Goal: Task Accomplishment & Management: Use online tool/utility

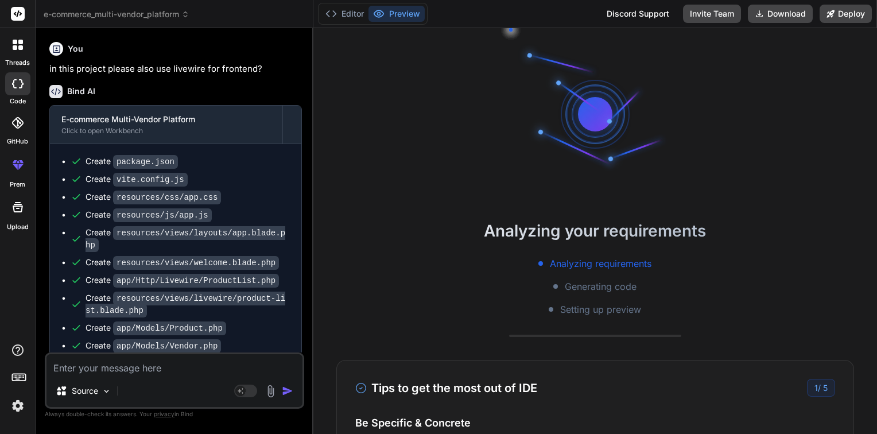
scroll to position [209, 0]
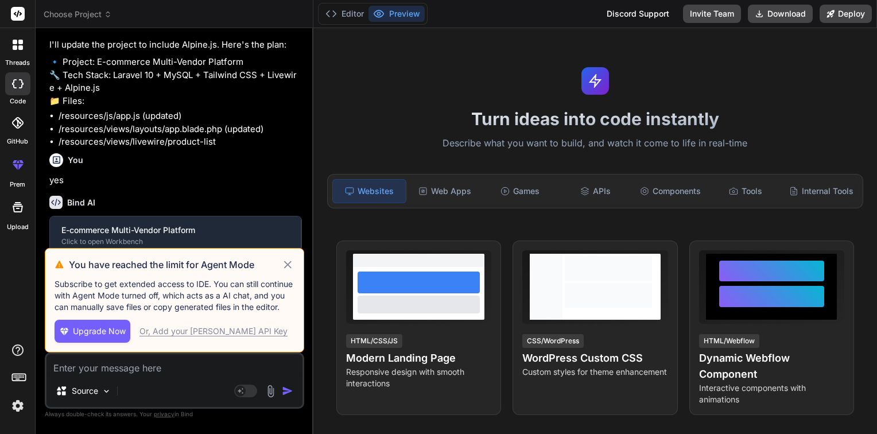
click at [287, 268] on icon at bounding box center [287, 265] width 13 height 14
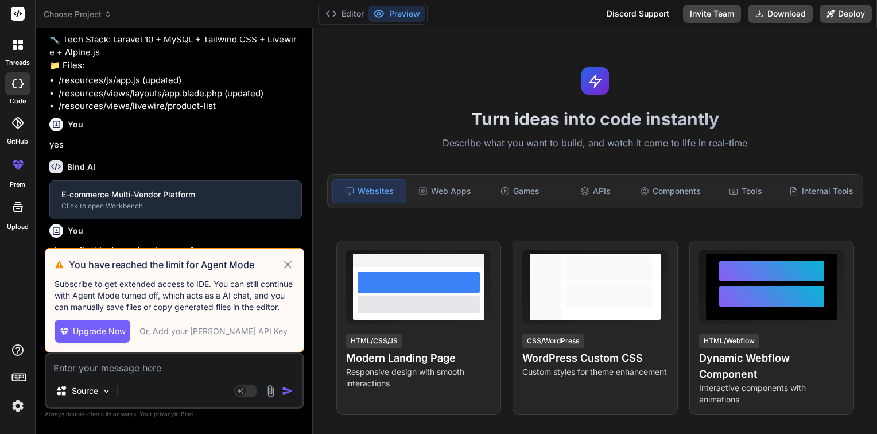
type textarea "x"
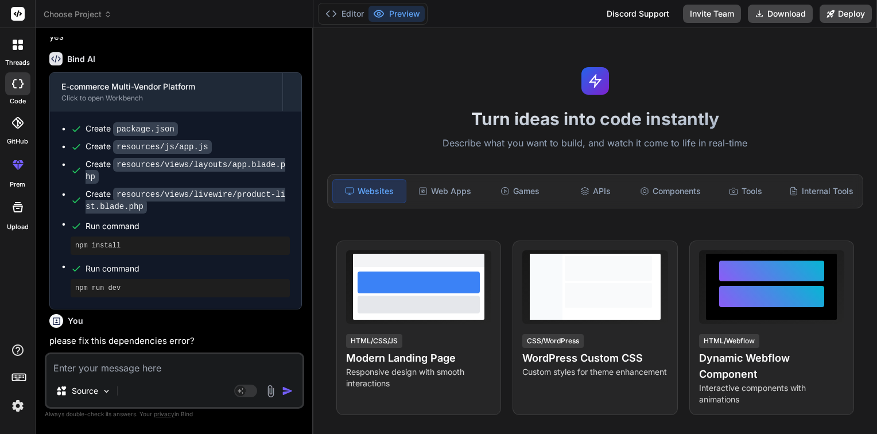
scroll to position [892, 0]
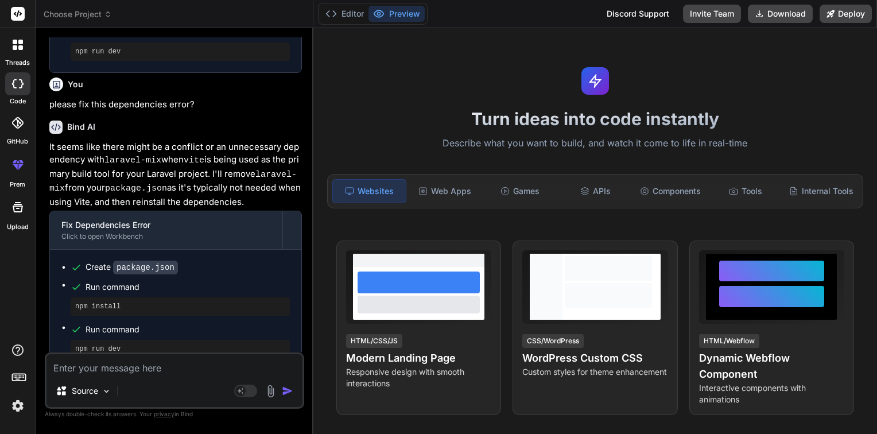
click at [110, 373] on textarea at bounding box center [175, 364] width 256 height 21
type textarea "p"
type textarea "x"
type textarea "pl"
type textarea "x"
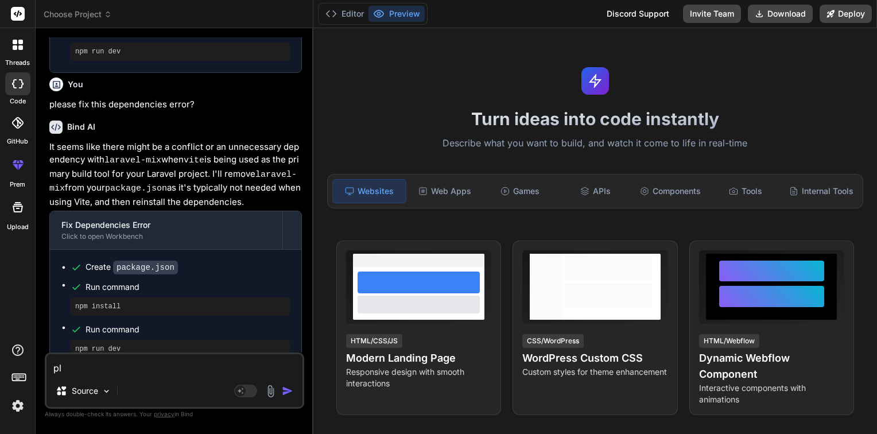
type textarea "ple"
type textarea "x"
type textarea "plea"
type textarea "x"
type textarea "pleas"
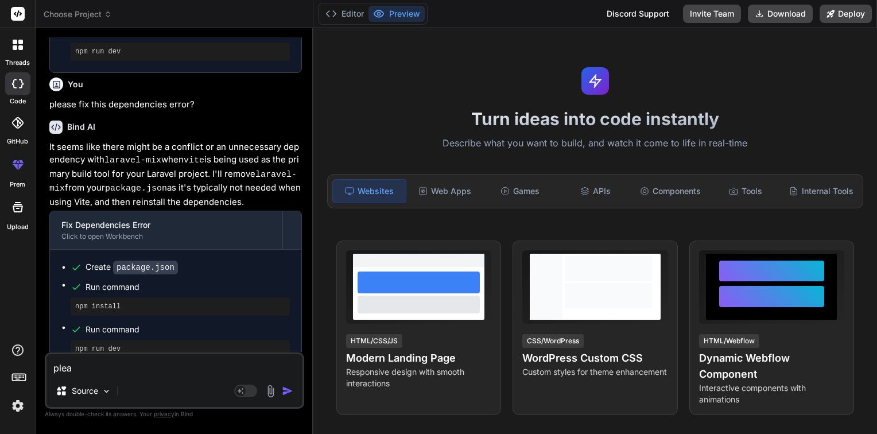
type textarea "x"
type textarea "please"
type textarea "x"
type textarea "please"
type textarea "x"
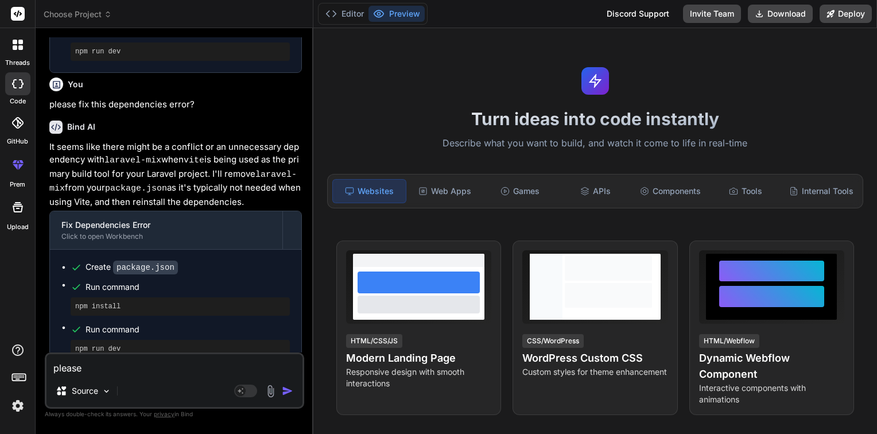
type textarea "please f"
type textarea "x"
type textarea "please fi"
type textarea "x"
type textarea "please fix"
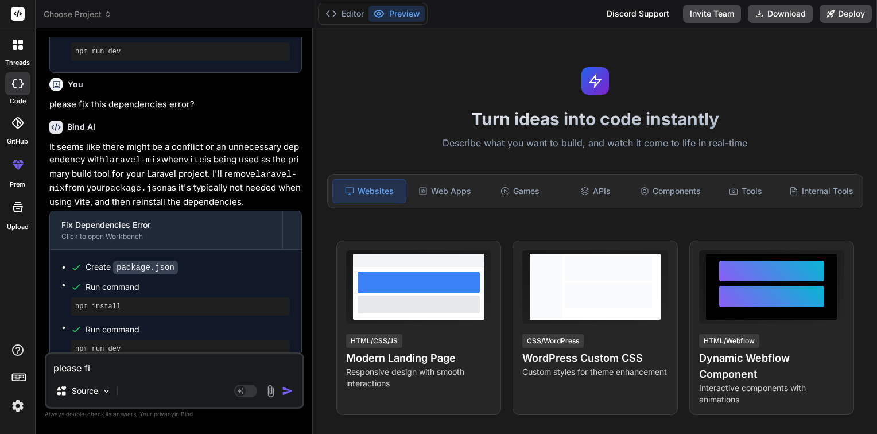
type textarea "x"
type textarea "please fix"
type textarea "x"
type textarea "please fix t"
type textarea "x"
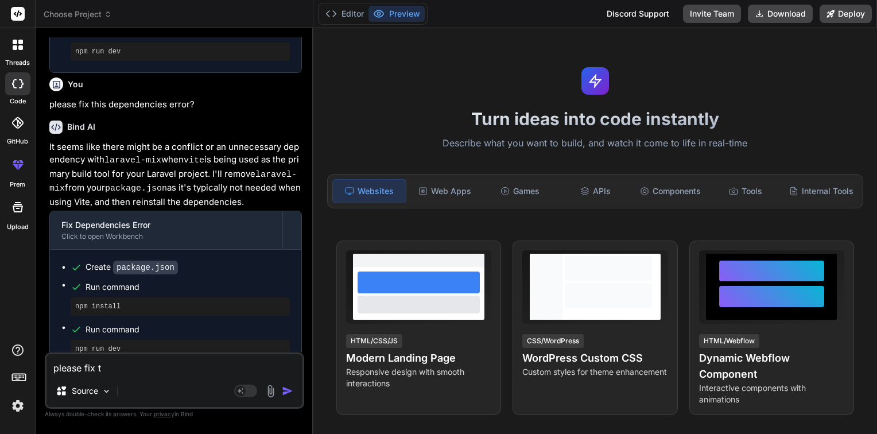
type textarea "please fix th"
type textarea "x"
type textarea "please fix thi"
type textarea "x"
type textarea "please fix this"
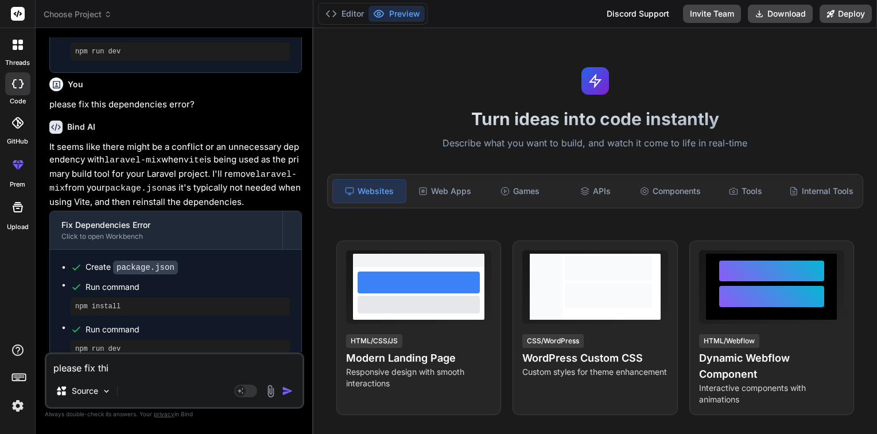
type textarea "x"
type textarea "please fix this"
type textarea "x"
type textarea "please fix this e"
type textarea "x"
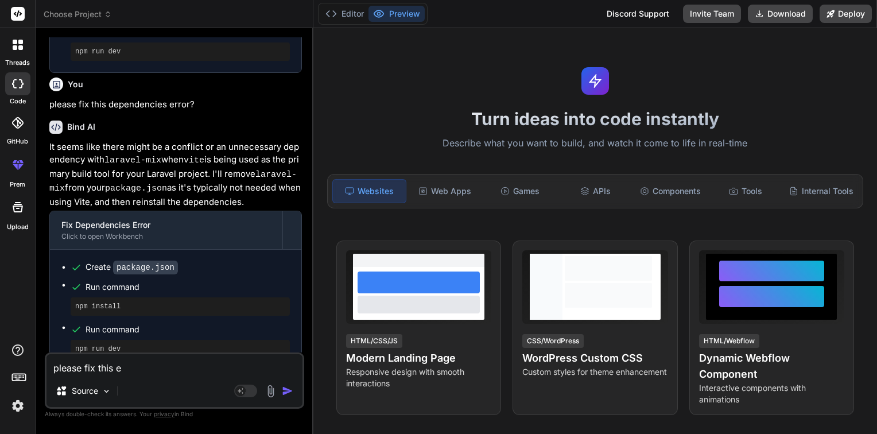
type textarea "please fix this er"
type textarea "x"
type textarea "please fix this err"
type textarea "x"
type textarea "please fix this erro"
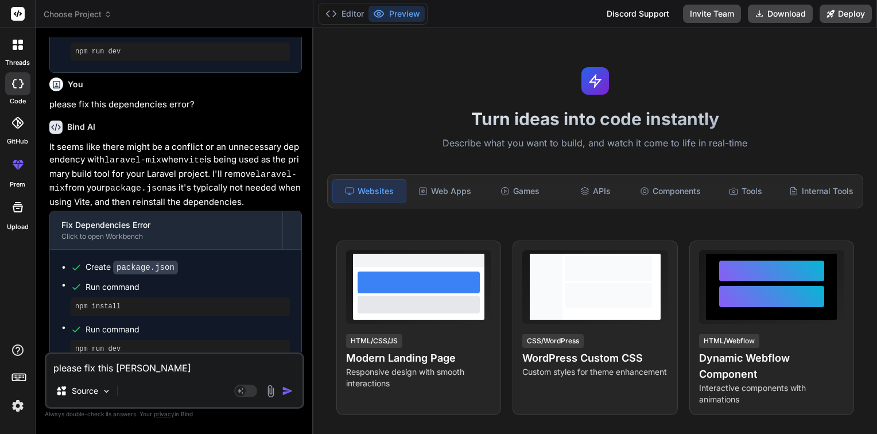
type textarea "x"
type textarea "please fix this error"
type textarea "x"
type textarea "please fix this error?"
type textarea "x"
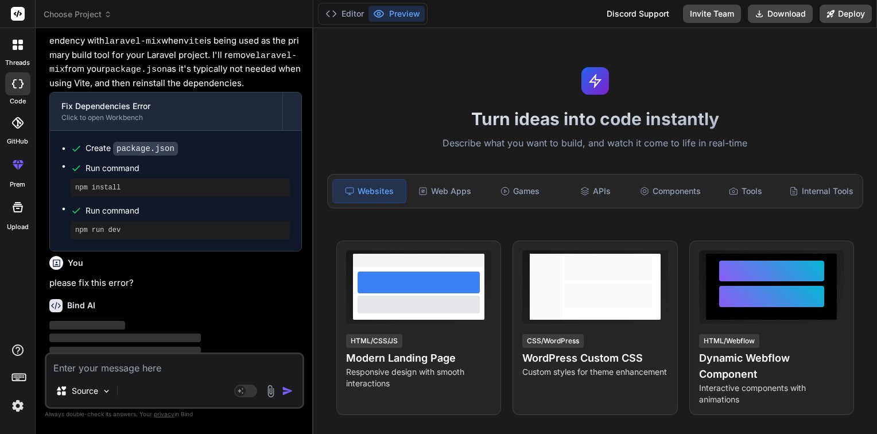
scroll to position [1011, 0]
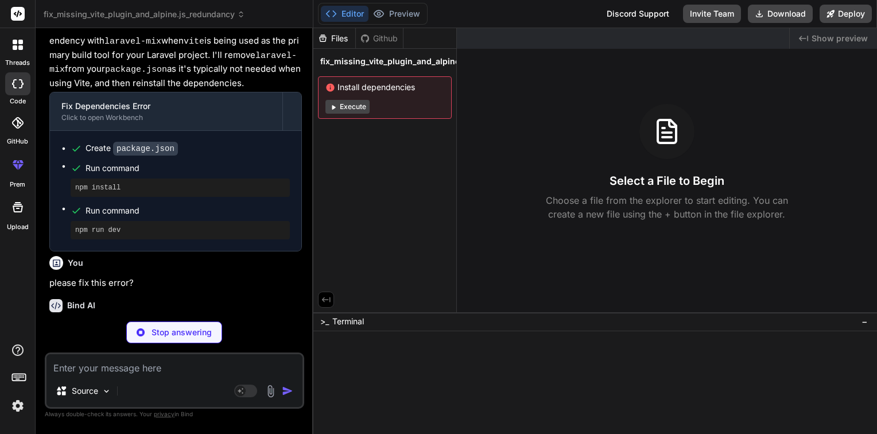
type textarea "x"
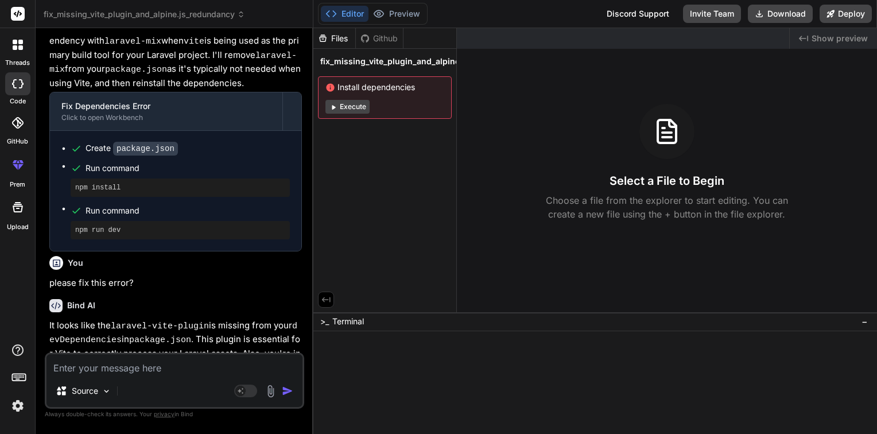
scroll to position [1264, 0]
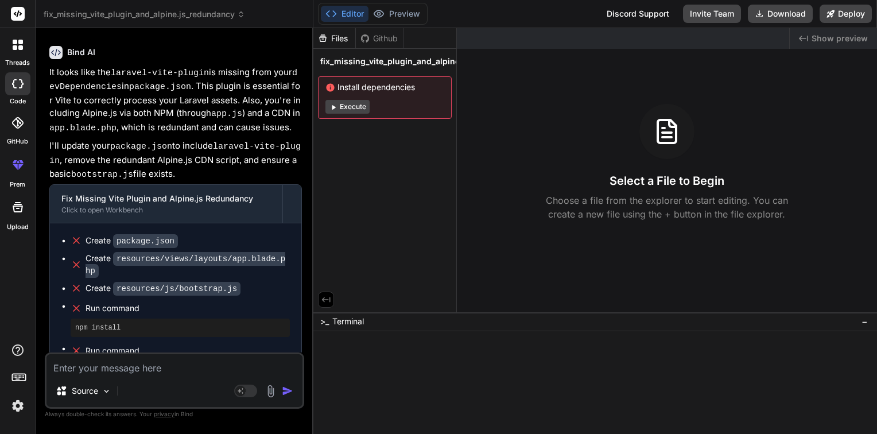
click at [124, 369] on textarea at bounding box center [175, 364] width 256 height 21
type textarea "?"
type textarea "x"
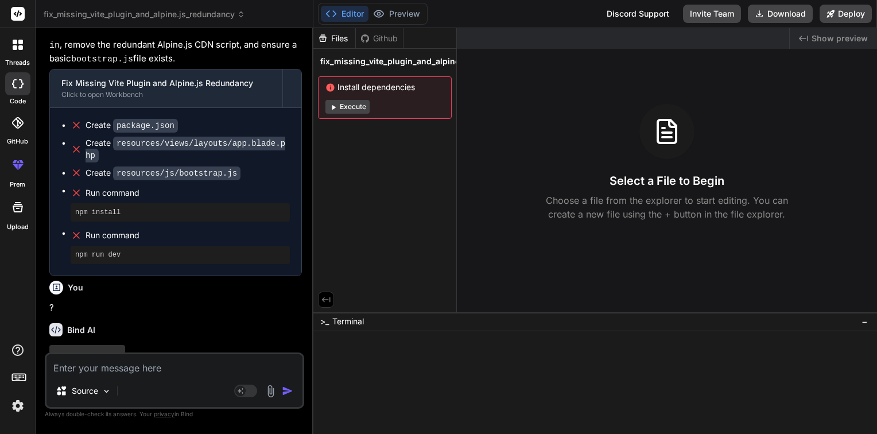
scroll to position [1384, 0]
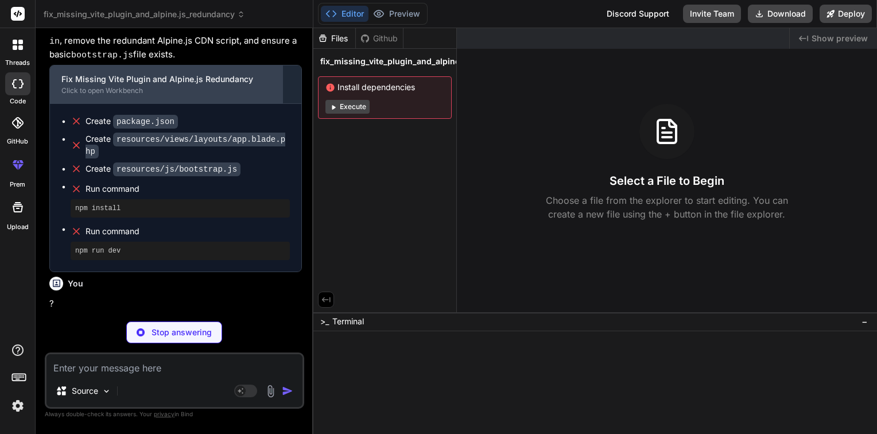
type textarea "x"
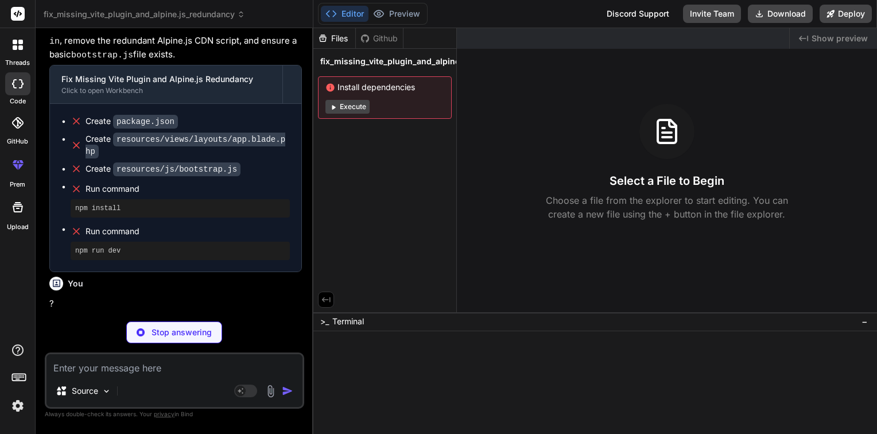
scroll to position [1360, 0]
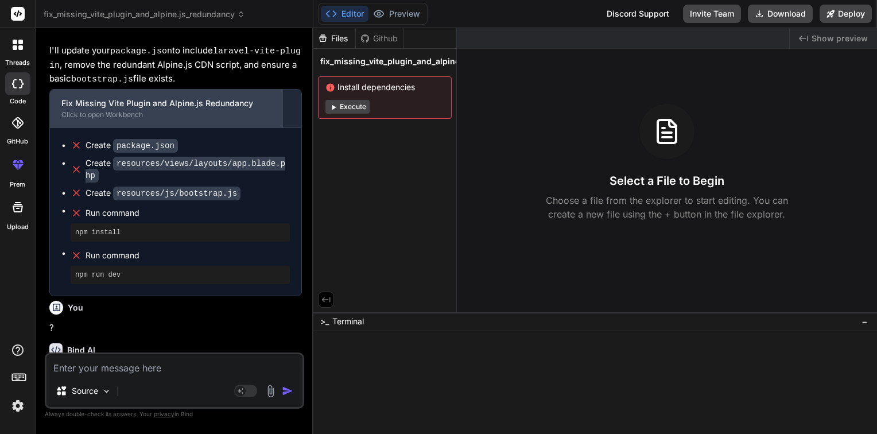
click at [126, 110] on div "Click to open Workbench" at bounding box center [166, 114] width 210 height 9
click at [172, 98] on div "Fix Missing Vite Plugin and Alpine.js Redundancy" at bounding box center [166, 103] width 210 height 11
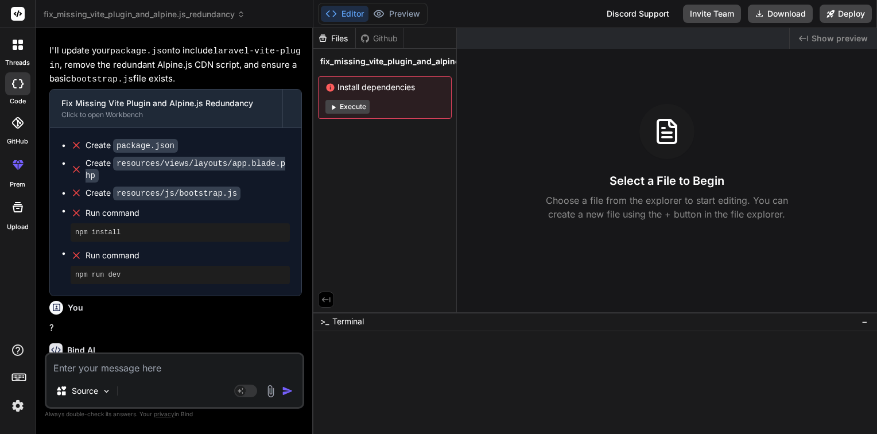
click at [108, 365] on textarea at bounding box center [175, 364] width 256 height 21
type textarea "I"
type textarea "x"
type textarea "I"
type textarea "x"
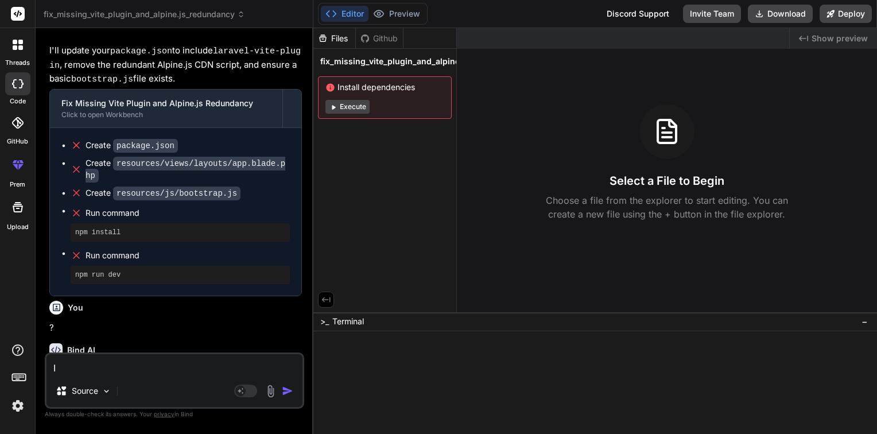
type textarea "I w"
type textarea "x"
type textarea "I wa"
type textarea "x"
type textarea "I wan"
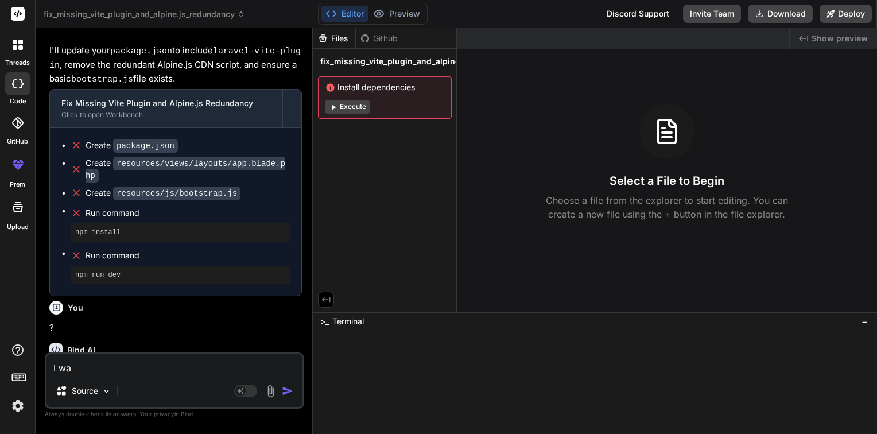
type textarea "x"
type textarea "I wan"
type textarea "x"
type textarea "I wan"
type textarea "x"
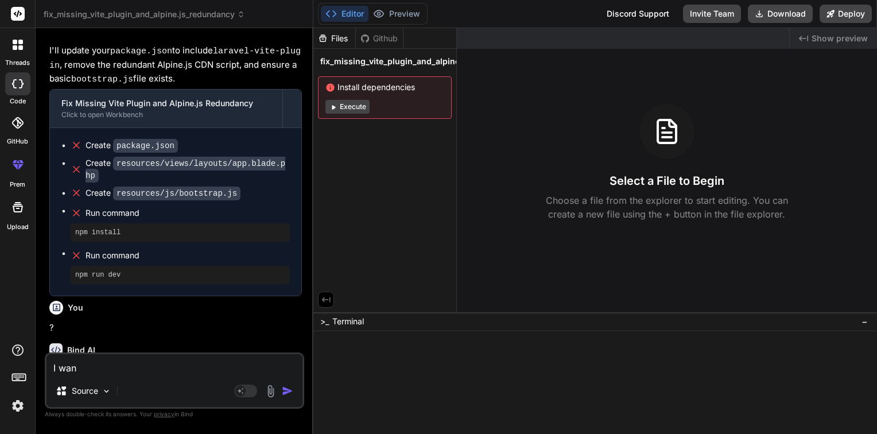
type textarea "I want"
type textarea "x"
type textarea "I want"
type textarea "x"
type textarea "I want t"
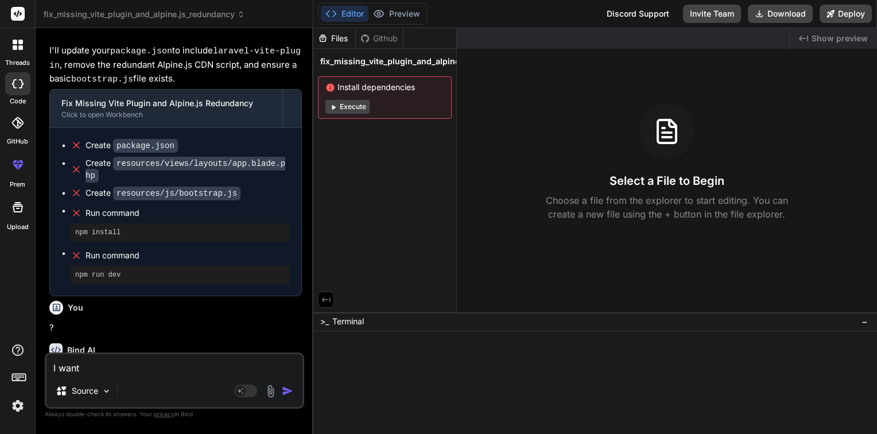
type textarea "x"
type textarea "I want to"
type textarea "x"
type textarea "I want to"
type textarea "x"
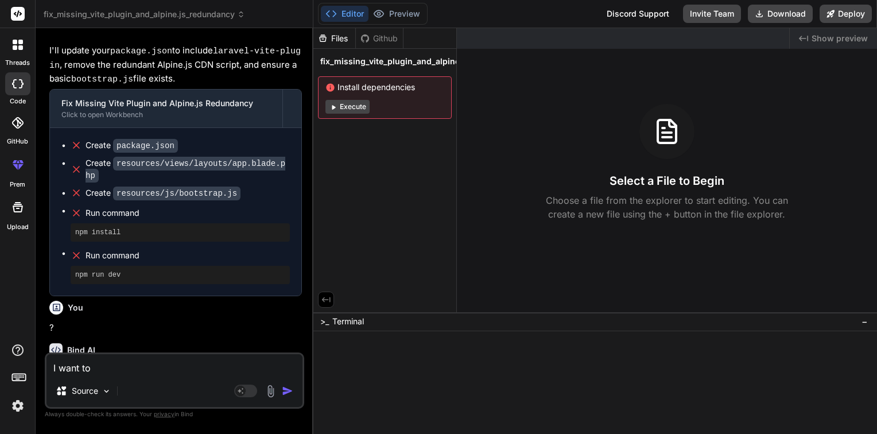
type textarea "I want to p"
type textarea "x"
type textarea "I want to pr"
type textarea "x"
type textarea "I want to pre"
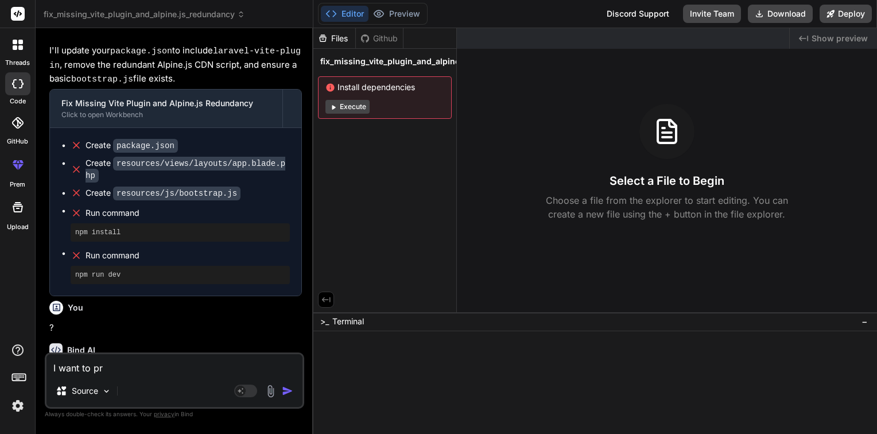
type textarea "x"
type textarea "I want to prev"
type textarea "x"
type textarea "I want to previ"
type textarea "x"
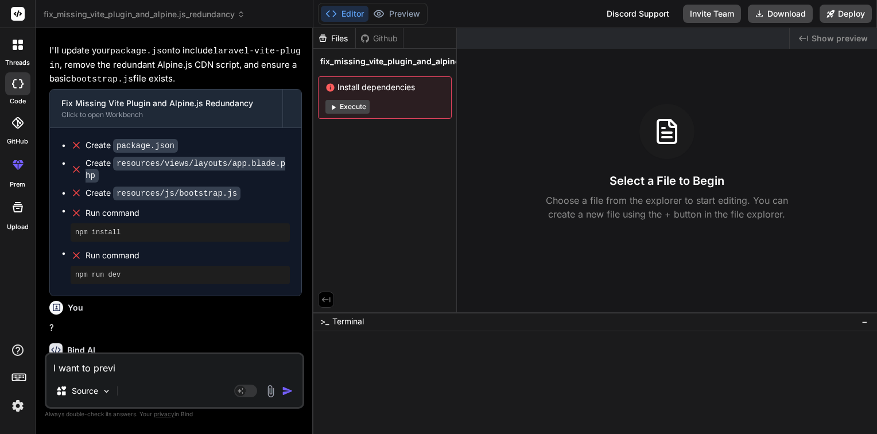
type textarea "I want to previe"
type textarea "x"
type textarea "I want to preview"
type textarea "x"
type textarea "I want to preview"
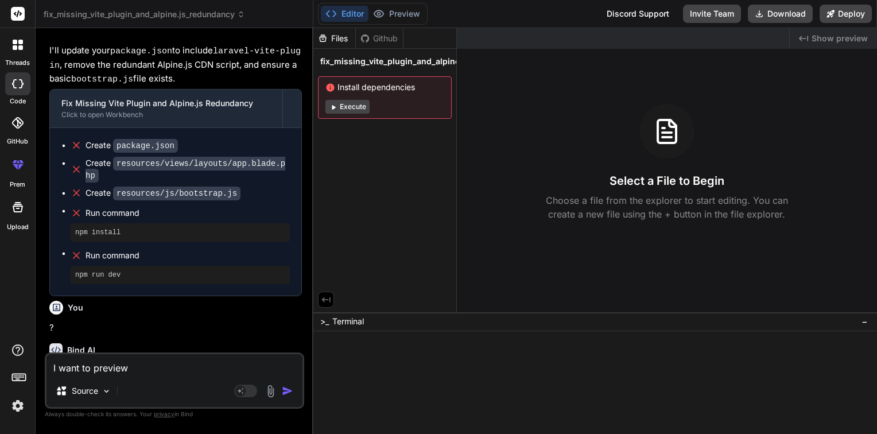
type textarea "x"
type textarea "I want to preview t"
type textarea "x"
type textarea "I want to preview th"
type textarea "x"
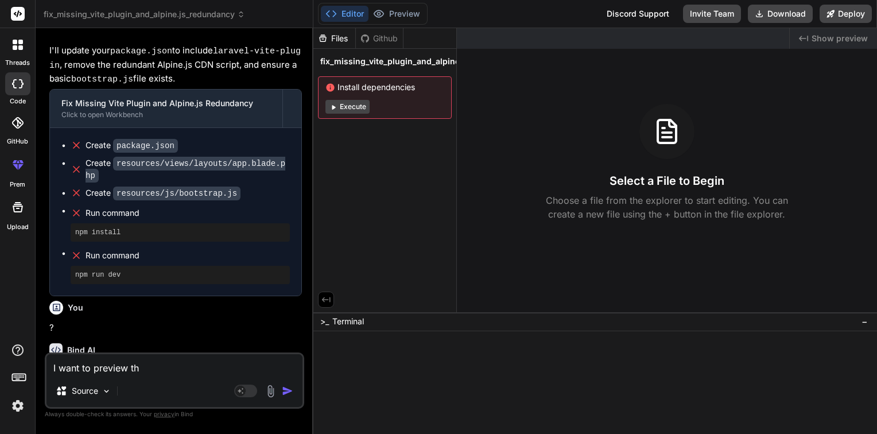
type textarea "I want to preview ths"
type textarea "x"
type textarea "I want to preview th"
type textarea "x"
type textarea "I want to preview thi"
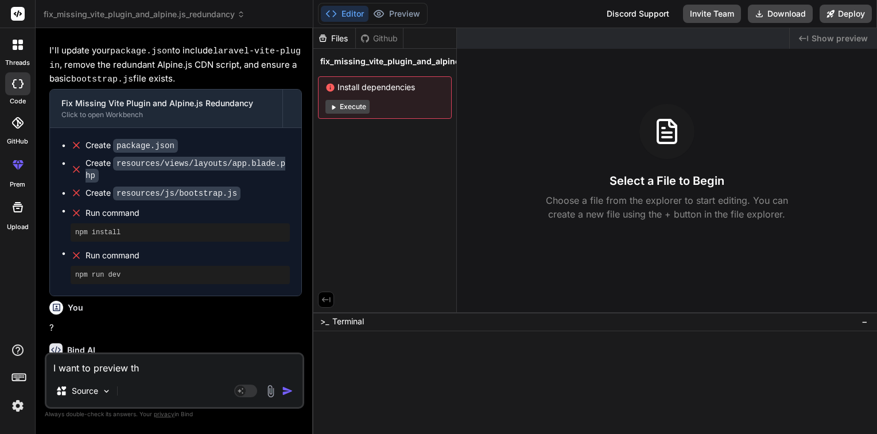
type textarea "x"
type textarea "I want to preview this"
type textarea "x"
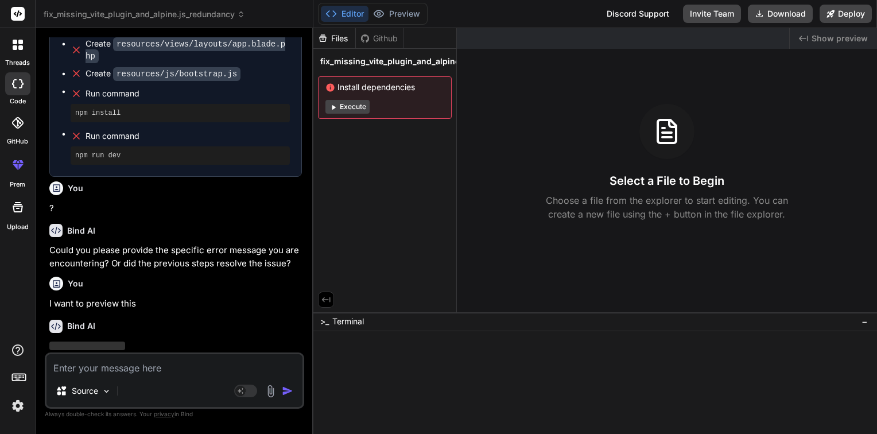
scroll to position [1479, 0]
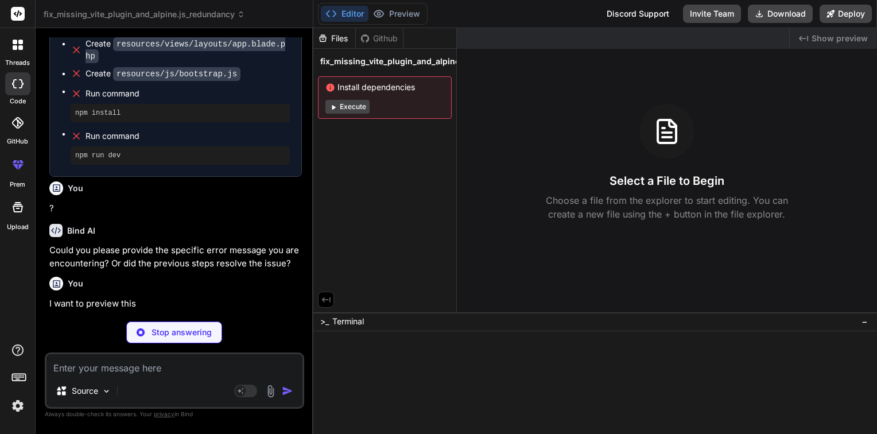
type textarea "x"
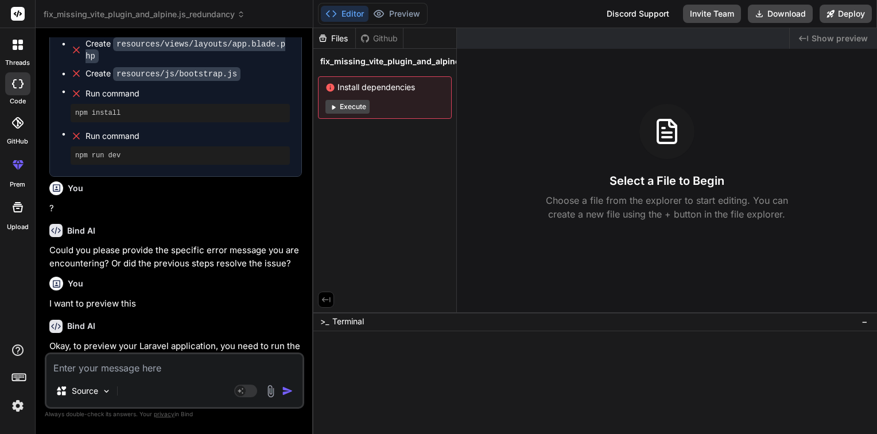
scroll to position [1601, 0]
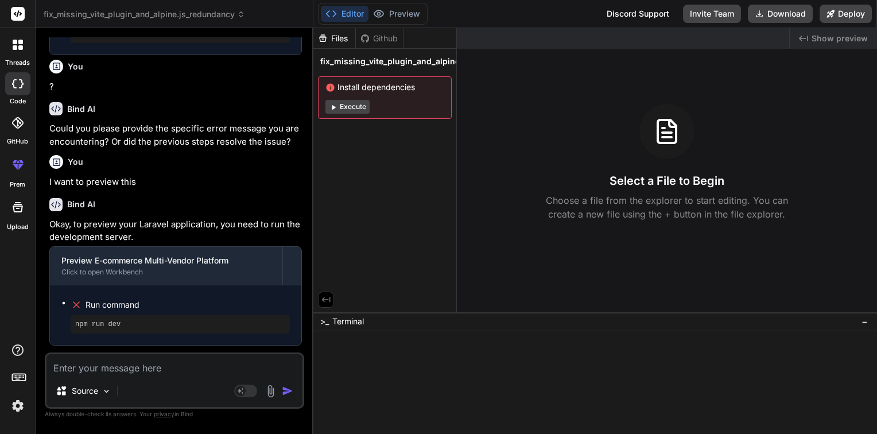
click at [124, 369] on textarea at bounding box center [175, 364] width 256 height 21
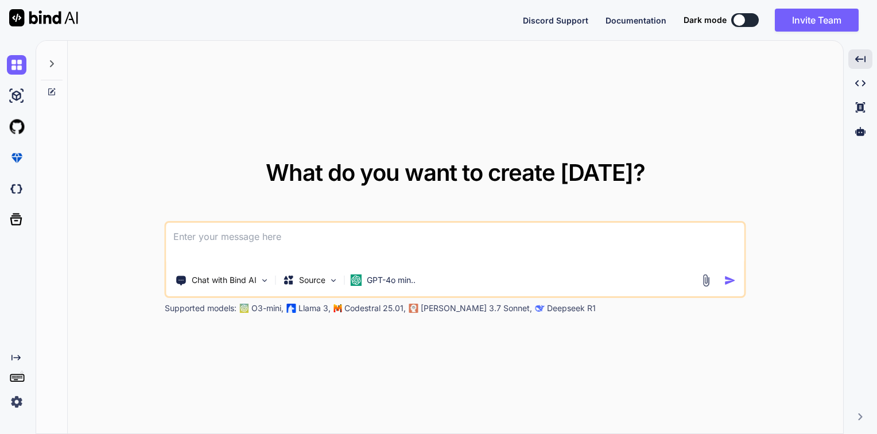
click at [301, 239] on textarea at bounding box center [456, 244] width 578 height 42
paste textarea "b1764db5-0231-4b38-bbd1-cb27e0677cf2"
type textarea "b1764db5-0231-4b38-bbd1-cb27e0677cf2"
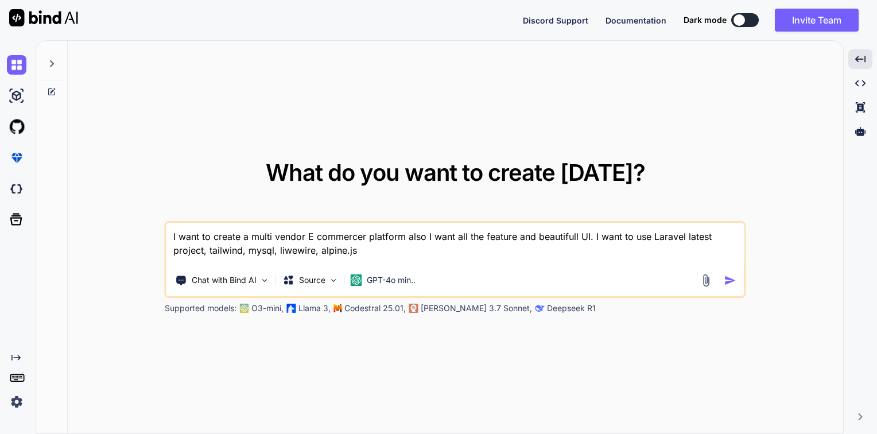
type textarea "I want to create a multi vendor E commercer platform also I want all the featur…"
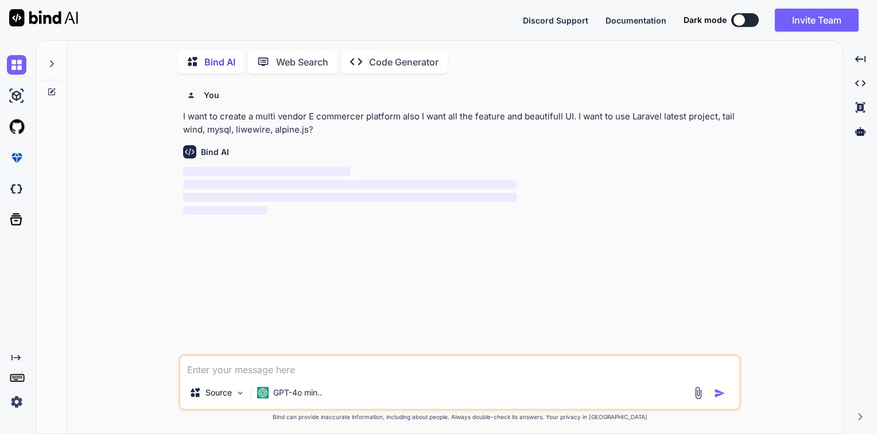
scroll to position [4, 0]
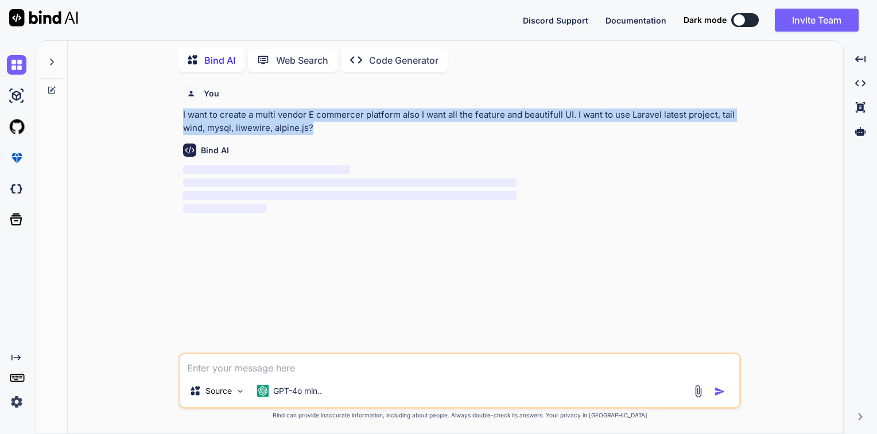
drag, startPoint x: 320, startPoint y: 131, endPoint x: 174, endPoint y: 116, distance: 146.7
click at [174, 116] on div "You I want to create a multi vendor E commercer platform also I want all the fe…" at bounding box center [460, 257] width 766 height 353
copy p "I want to create a multi vendor E commercer platform also I want all the featur…"
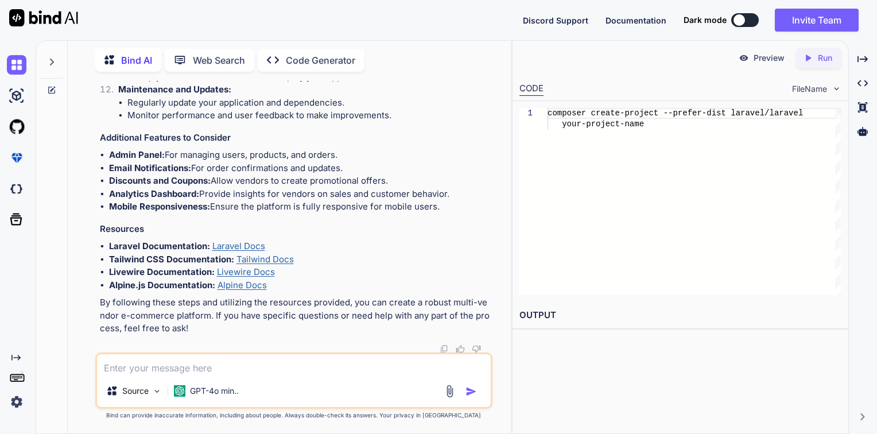
scroll to position [0, 0]
click at [643, 127] on div "composer create-project --prefer-dist laravel/l aravel your-project-name" at bounding box center [694, 201] width 293 height 187
type textarea "composer create-project --prefer-dist laravel/laravel multi_vendoe_Ecommerce"
click at [822, 59] on p "Run" at bounding box center [825, 57] width 14 height 11
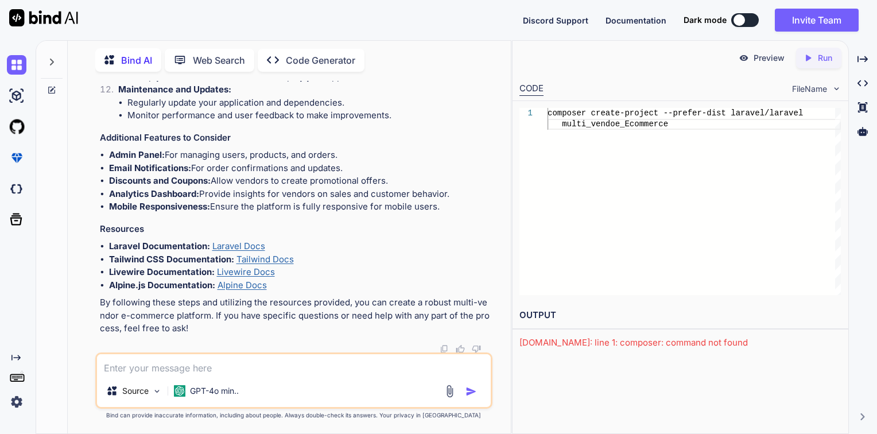
click at [171, 368] on textarea at bounding box center [294, 364] width 394 height 21
drag, startPoint x: 719, startPoint y: 341, endPoint x: 514, endPoint y: 350, distance: 204.6
click at [514, 350] on div "Preview Created with Pixso. Run CODE FileName 1 composer create-project --prefe…" at bounding box center [680, 237] width 336 height 394
copy div "[DOMAIN_NAME]: line 1: composer: command not found"
click at [211, 362] on textarea at bounding box center [294, 364] width 394 height 21
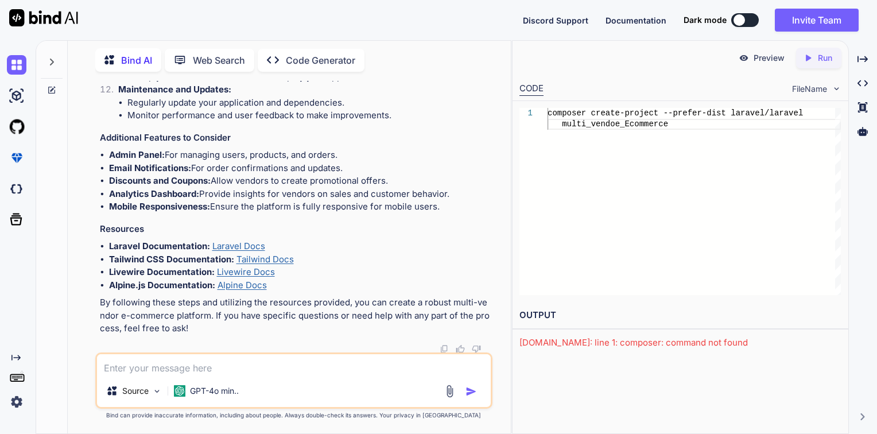
paste textarea "[DOMAIN_NAME]: line 1: composer: command not found"
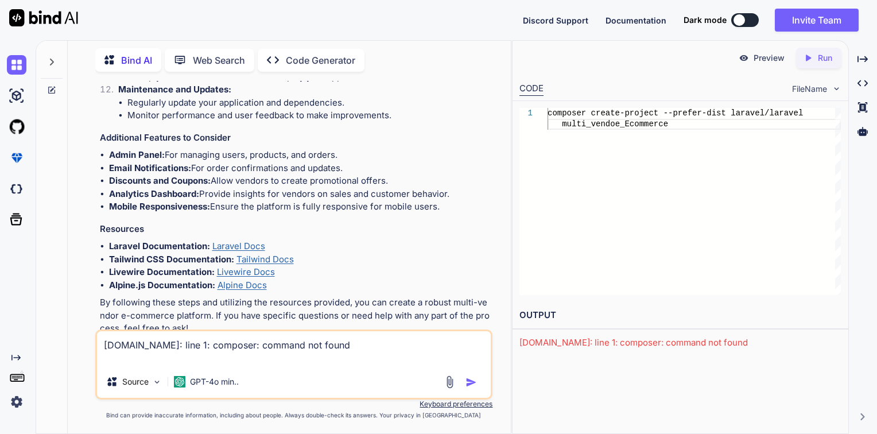
type textarea "[DOMAIN_NAME]: line 1: composer: command not found ?"
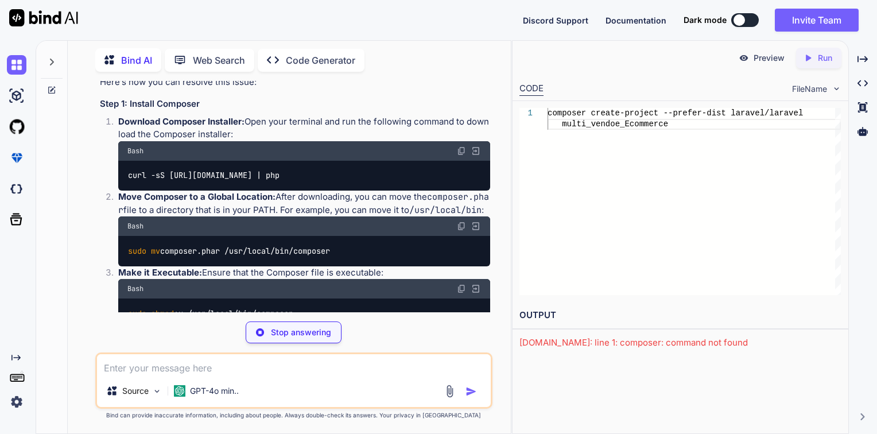
scroll to position [10, 0]
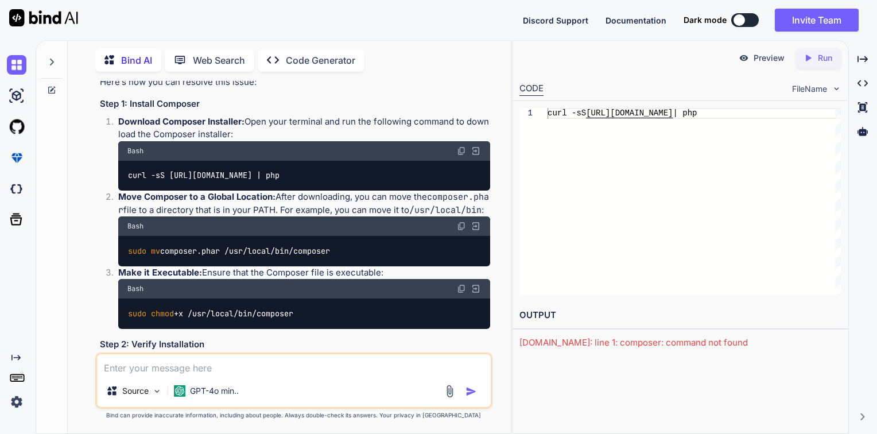
click at [828, 60] on p "Run" at bounding box center [825, 57] width 14 height 11
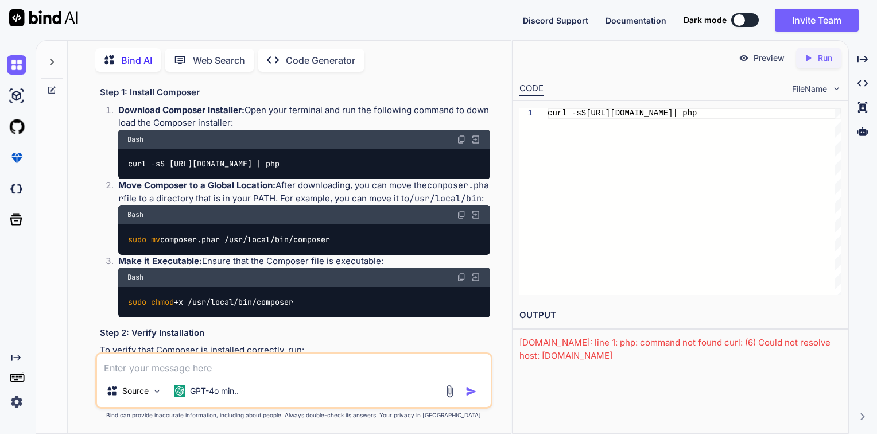
scroll to position [1377, 0]
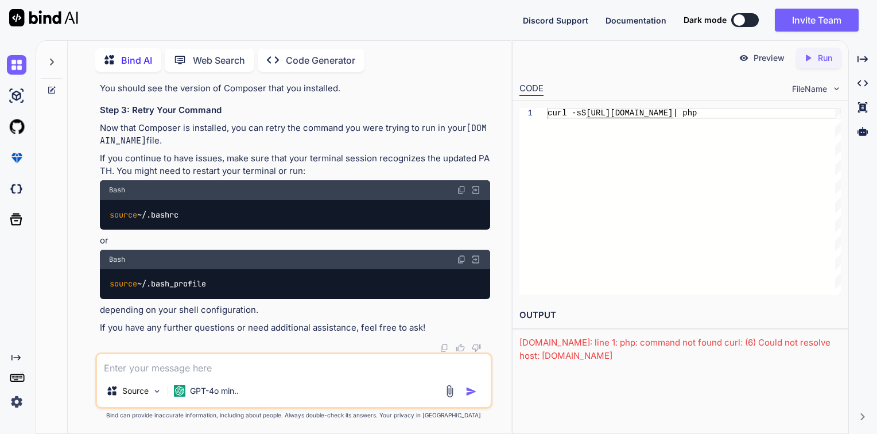
drag, startPoint x: 238, startPoint y: 193, endPoint x: 206, endPoint y: -42, distance: 237.6
click at [206, 0] on html "x Discord Support Documentation Dark mode Invite Team Created with Pixso. Creat…" at bounding box center [438, 217] width 877 height 434
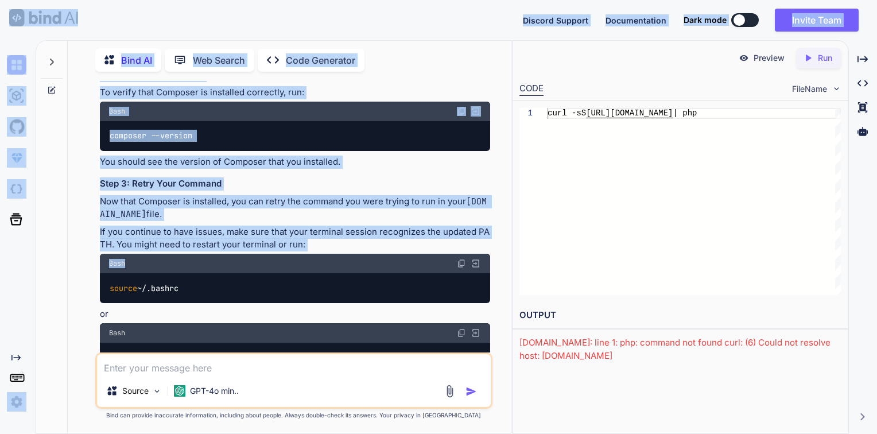
drag, startPoint x: 206, startPoint y: -42, endPoint x: 327, endPoint y: 104, distance: 190.5
click at [327, 82] on h3 "Step 2: Verify Installation" at bounding box center [295, 75] width 391 height 13
click at [334, 151] on div "composer --version" at bounding box center [295, 136] width 391 height 30
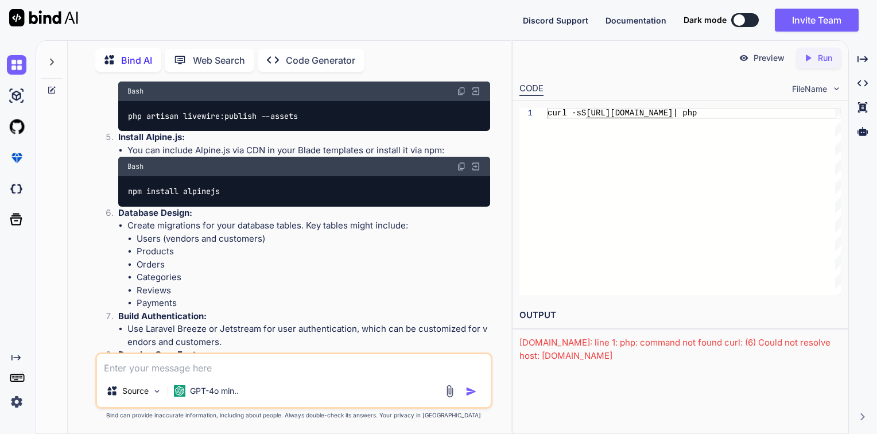
scroll to position [403, 0]
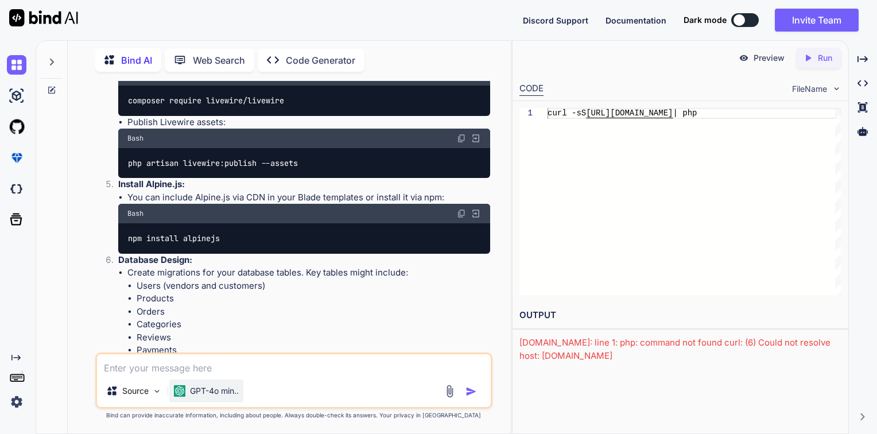
click at [195, 397] on p "GPT-4o min.." at bounding box center [214, 390] width 49 height 11
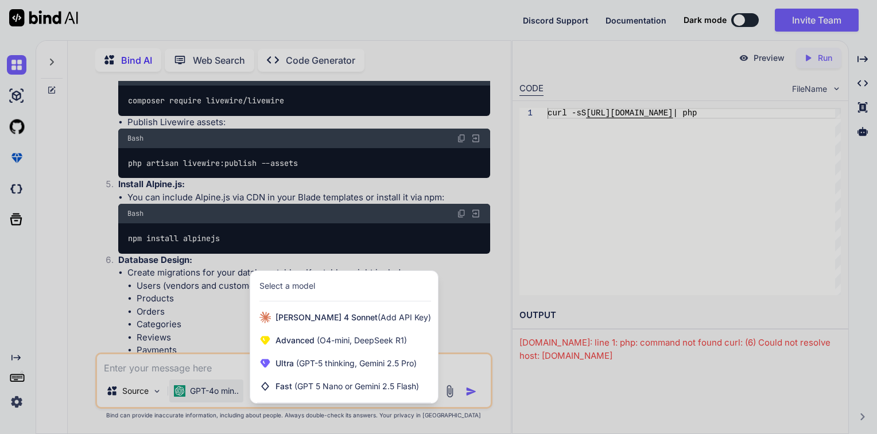
click at [217, 389] on div at bounding box center [438, 217] width 877 height 434
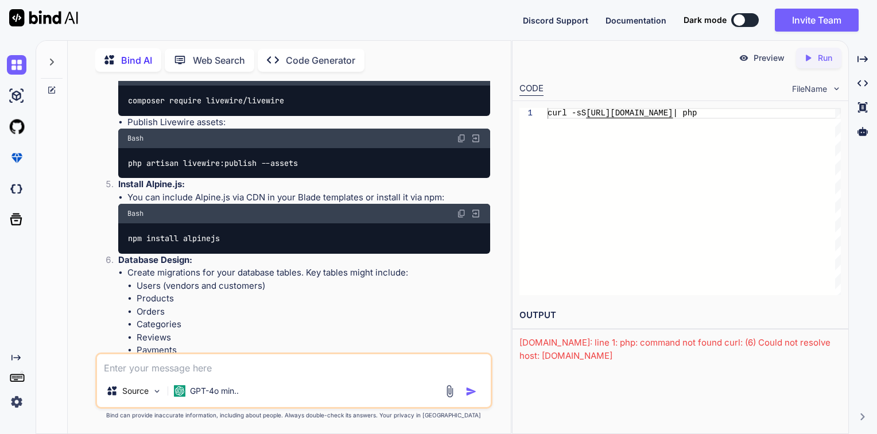
click at [16, 380] on rect at bounding box center [16, 380] width 4 height 1
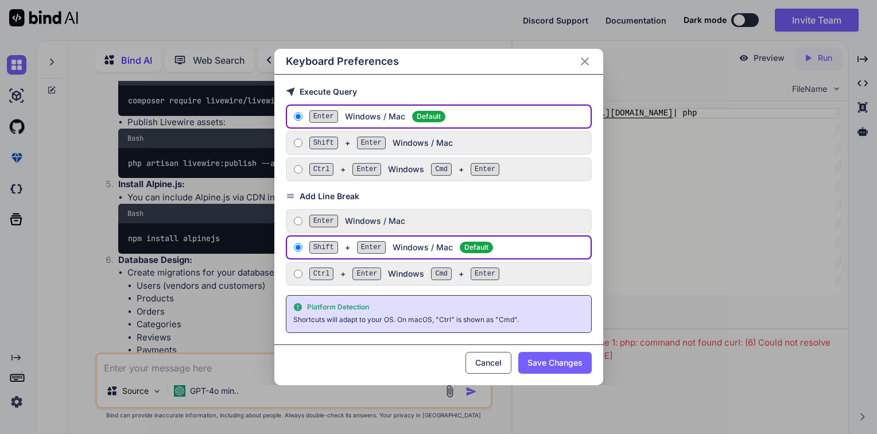
click at [485, 362] on button "Cancel" at bounding box center [489, 363] width 46 height 22
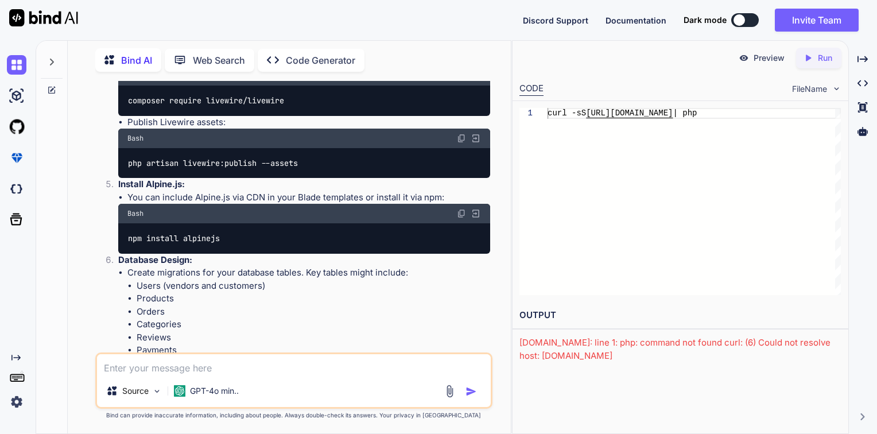
click at [834, 85] on img at bounding box center [837, 89] width 10 height 10
click at [804, 85] on span "FileName" at bounding box center [809, 88] width 35 height 11
click at [533, 91] on div "CODE" at bounding box center [532, 89] width 24 height 14
click at [754, 61] on p "Preview" at bounding box center [769, 57] width 31 height 11
click at [814, 65] on div "Created with Pixso. Run" at bounding box center [818, 58] width 45 height 21
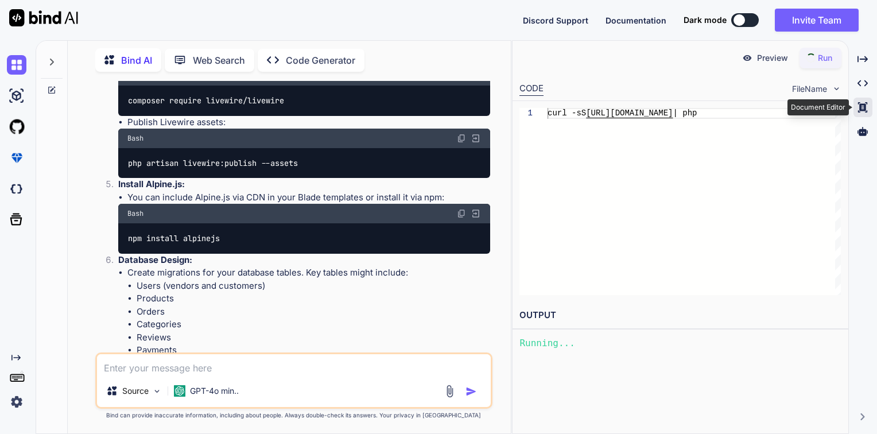
click at [863, 110] on icon at bounding box center [862, 107] width 9 height 10
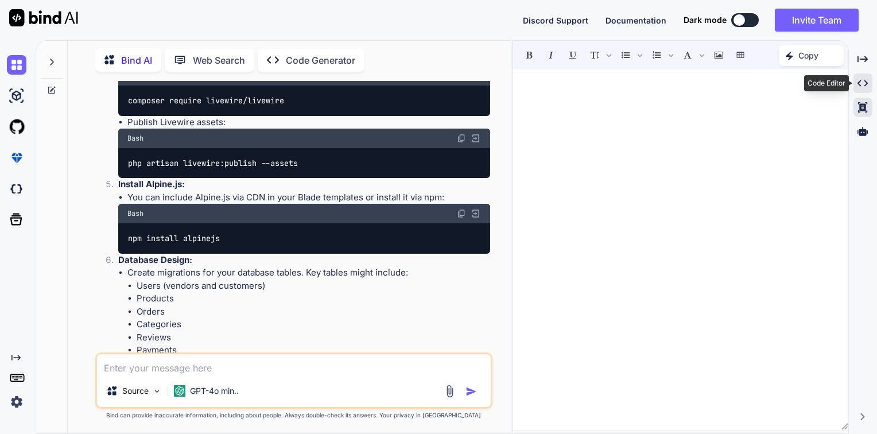
click at [866, 78] on icon "Created with Pixso." at bounding box center [863, 83] width 10 height 10
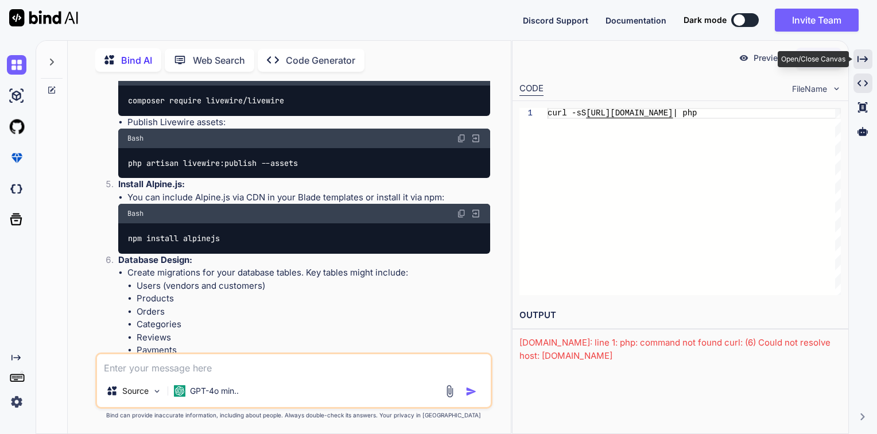
click at [866, 59] on icon at bounding box center [863, 59] width 10 height 6
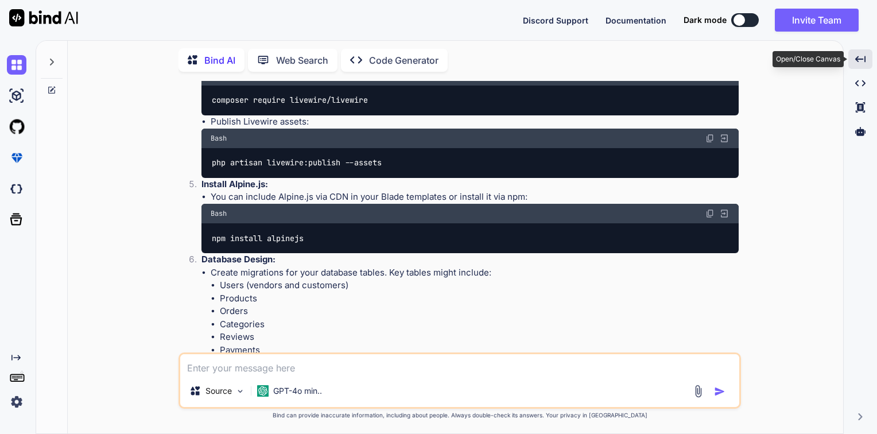
click at [866, 59] on div "Created with Pixso." at bounding box center [861, 59] width 24 height 20
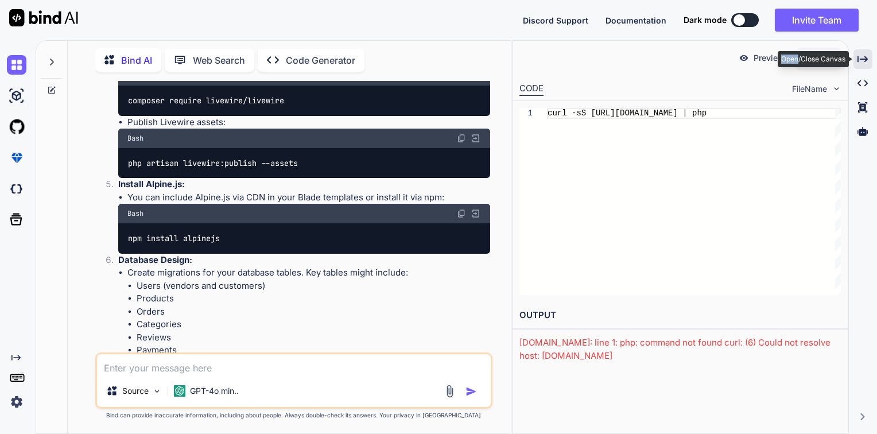
click at [866, 59] on icon at bounding box center [863, 59] width 10 height 6
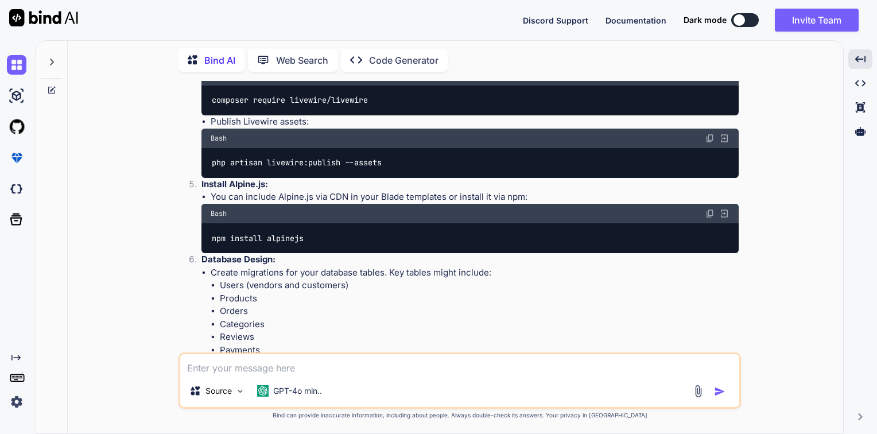
drag, startPoint x: 866, startPoint y: 59, endPoint x: 781, endPoint y: 172, distance: 141.9
click at [781, 172] on div "You I want to create a multi vendor E commercer platform also I want all the fe…" at bounding box center [460, 257] width 766 height 353
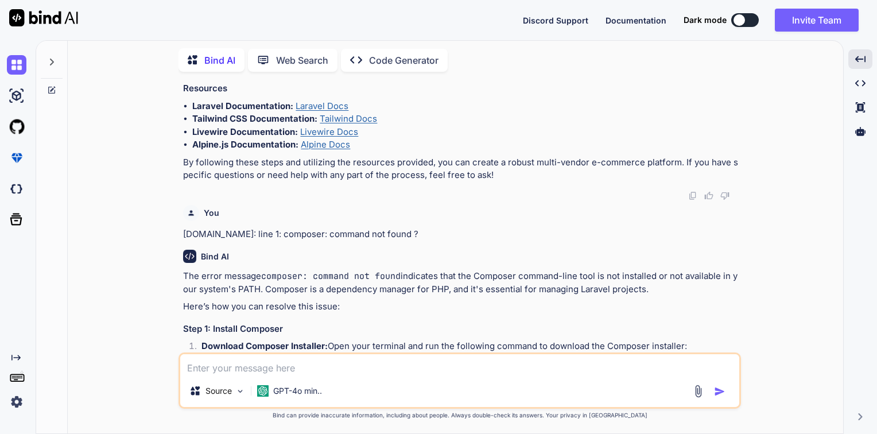
scroll to position [1052, 0]
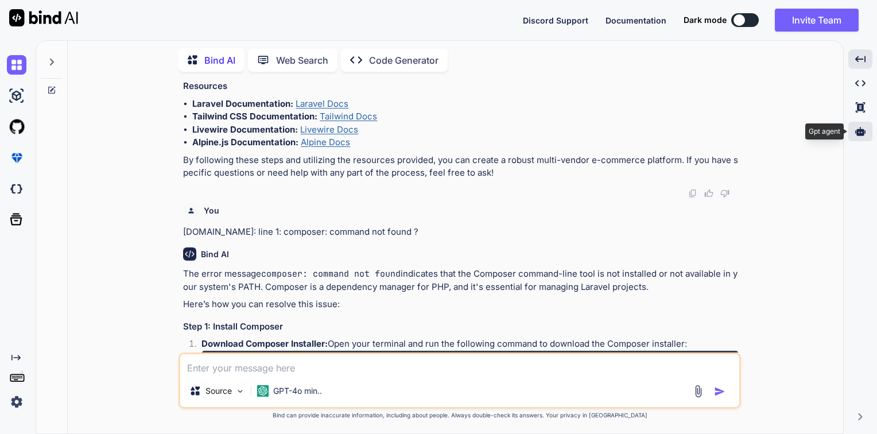
click at [862, 134] on icon at bounding box center [860, 131] width 10 height 9
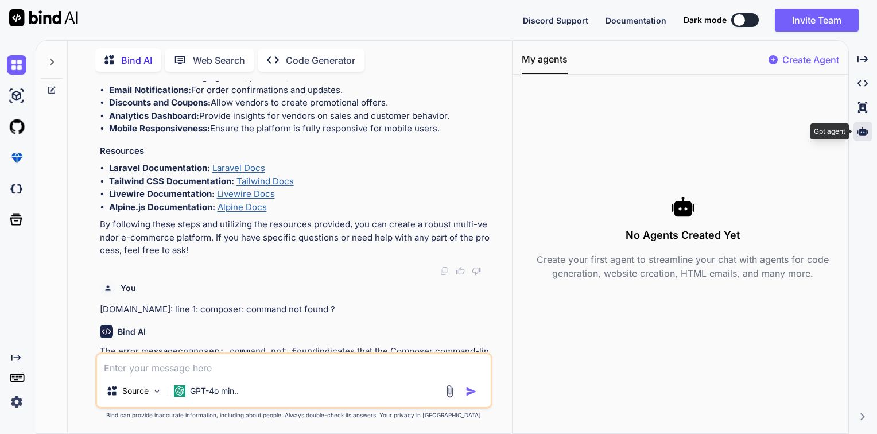
scroll to position [1117, 0]
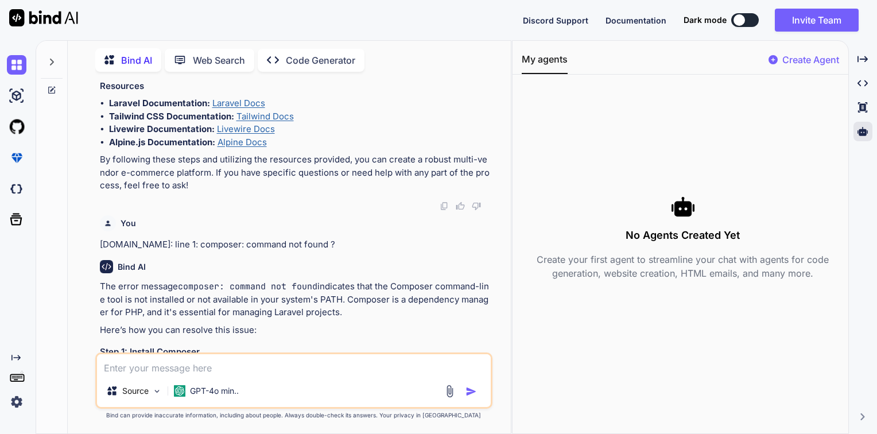
click at [812, 68] on div "Create Agent" at bounding box center [804, 63] width 71 height 21
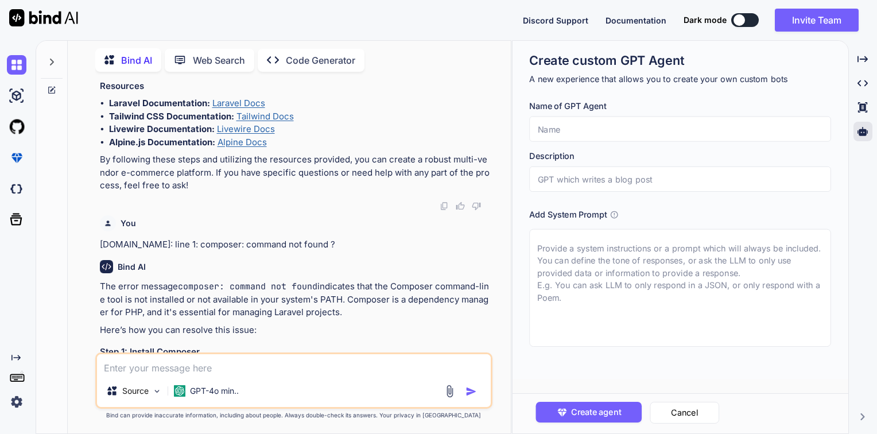
click at [862, 270] on div "Created with Pixso. Created with Pixso. Created with Pixso. Created with Pixso." at bounding box center [863, 241] width 19 height 385
click at [472, 243] on p "[DOMAIN_NAME]: line 1: composer: command not found ?" at bounding box center [295, 244] width 391 height 13
